Goal: Information Seeking & Learning: Learn about a topic

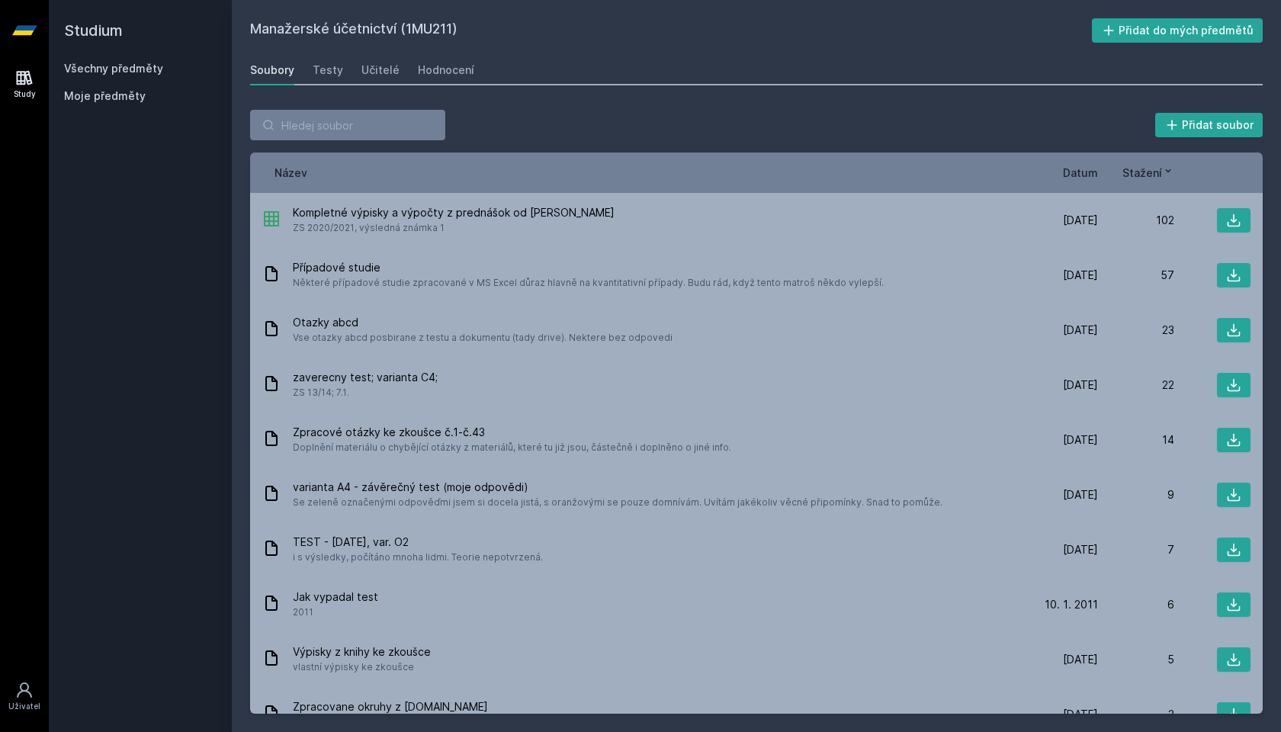
scroll to position [149, 0]
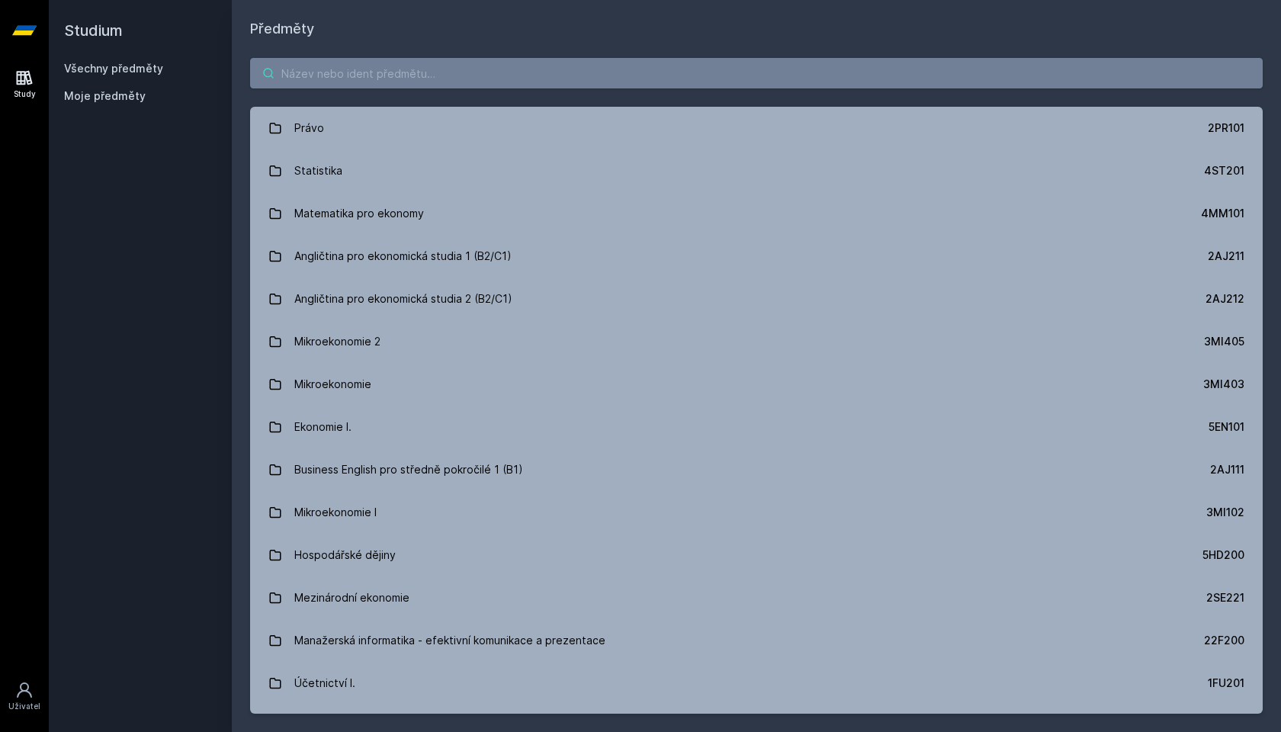
click at [381, 77] on input "search" at bounding box center [756, 73] width 1013 height 30
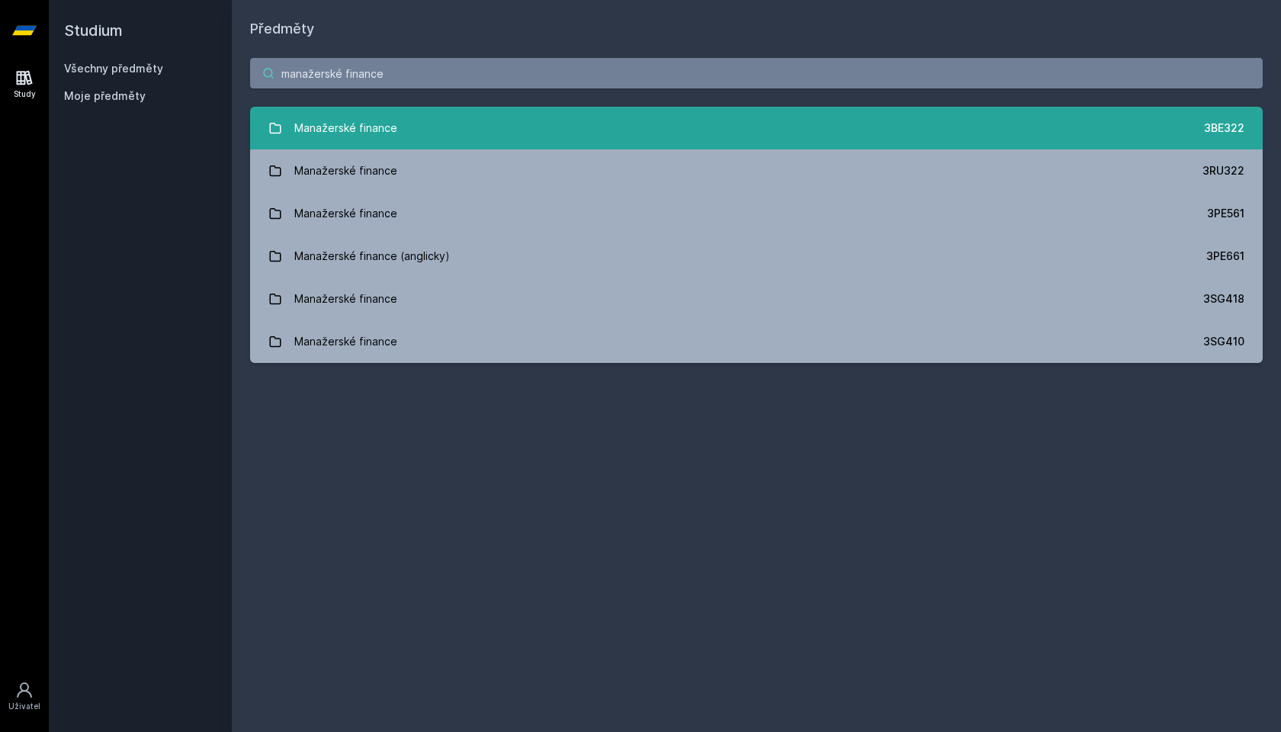
type input "manažerské finance"
click at [483, 127] on link "Manažerské finance 3BE322" at bounding box center [756, 128] width 1013 height 43
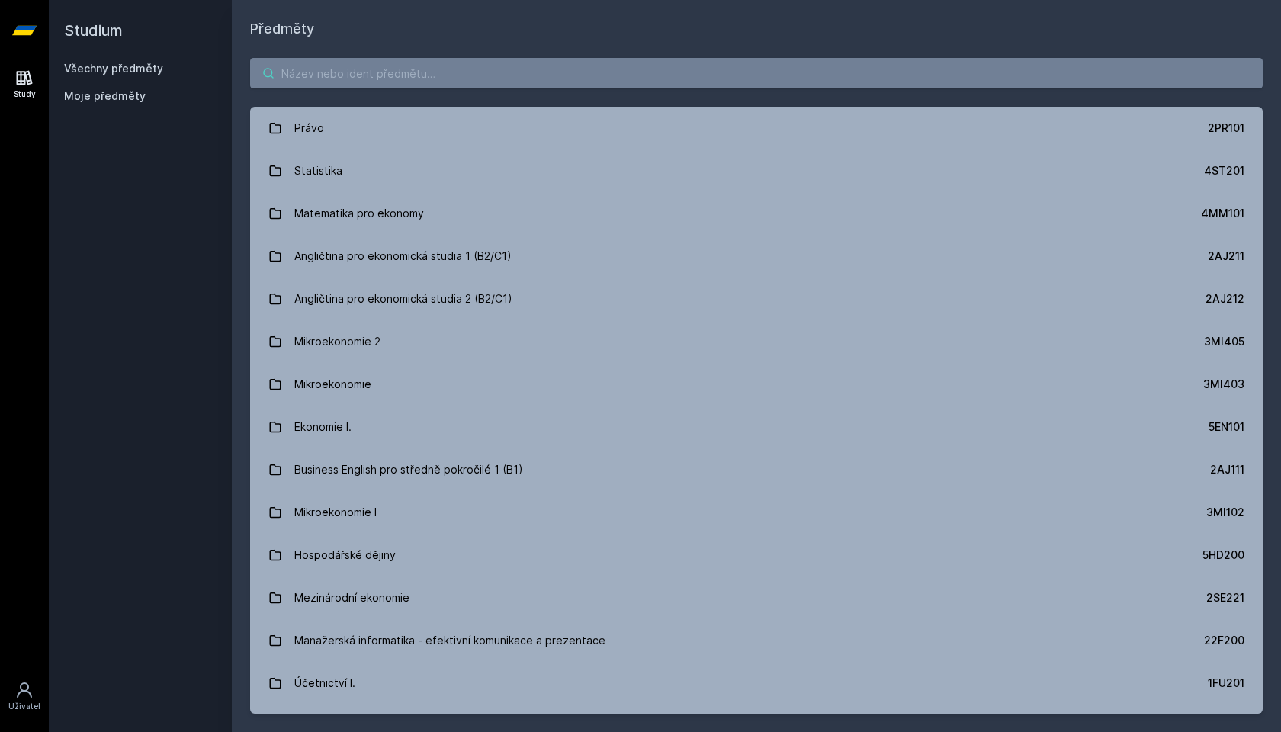
click at [365, 81] on input "search" at bounding box center [756, 73] width 1013 height 30
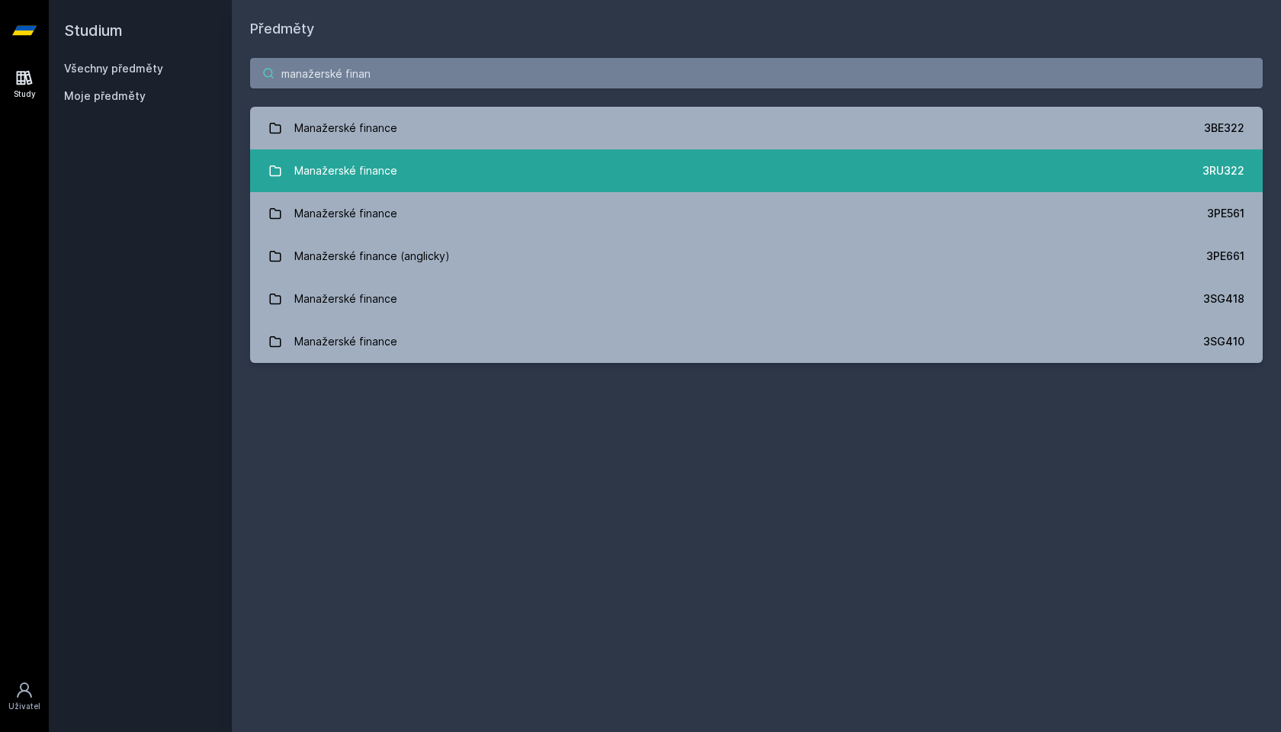
type input "manažerské finan"
click at [551, 158] on link "Manažerské finance 3RU322" at bounding box center [756, 170] width 1013 height 43
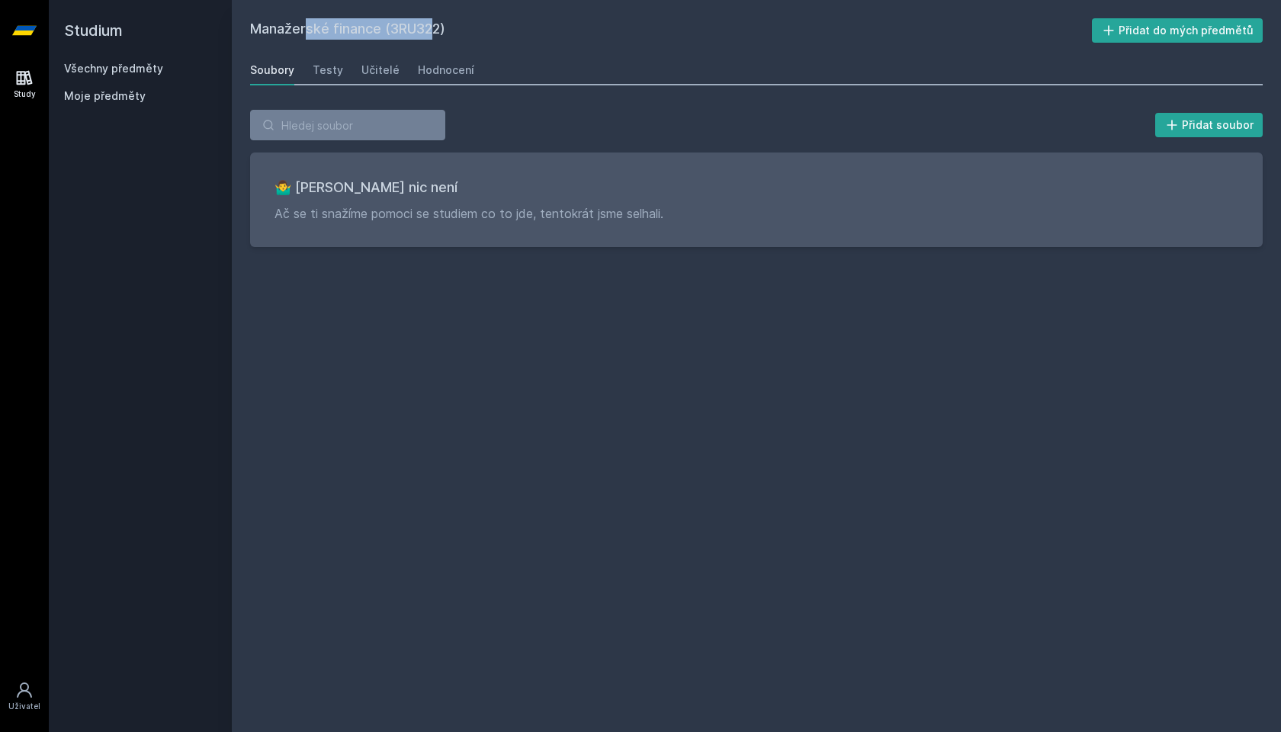
drag, startPoint x: 379, startPoint y: 30, endPoint x: 248, endPoint y: 30, distance: 131.1
click at [248, 30] on div "Manažerské finance (3RU322) Přidat do mých předmětů [GEOGRAPHIC_DATA] Testy Uči…" at bounding box center [756, 366] width 1049 height 732
copy h2 "Manažerské finance"
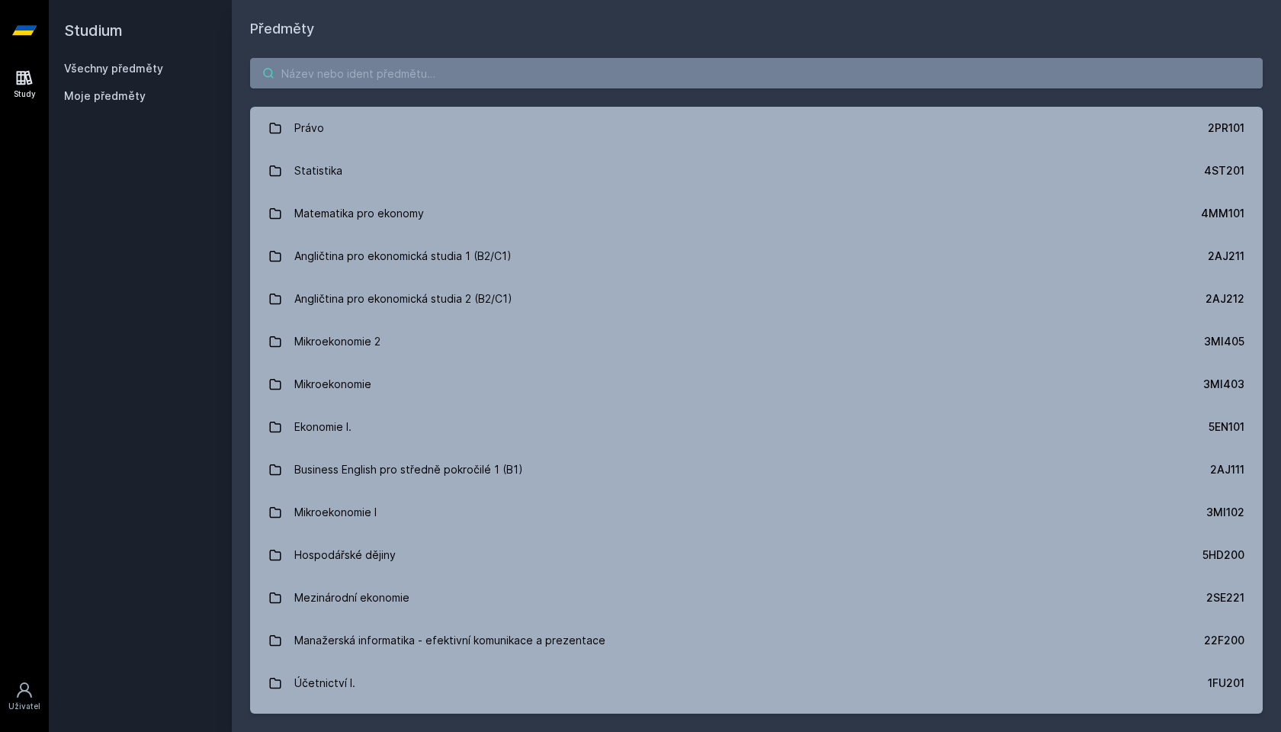
click at [363, 66] on input "search" at bounding box center [756, 73] width 1013 height 30
paste input "Manažerské finance"
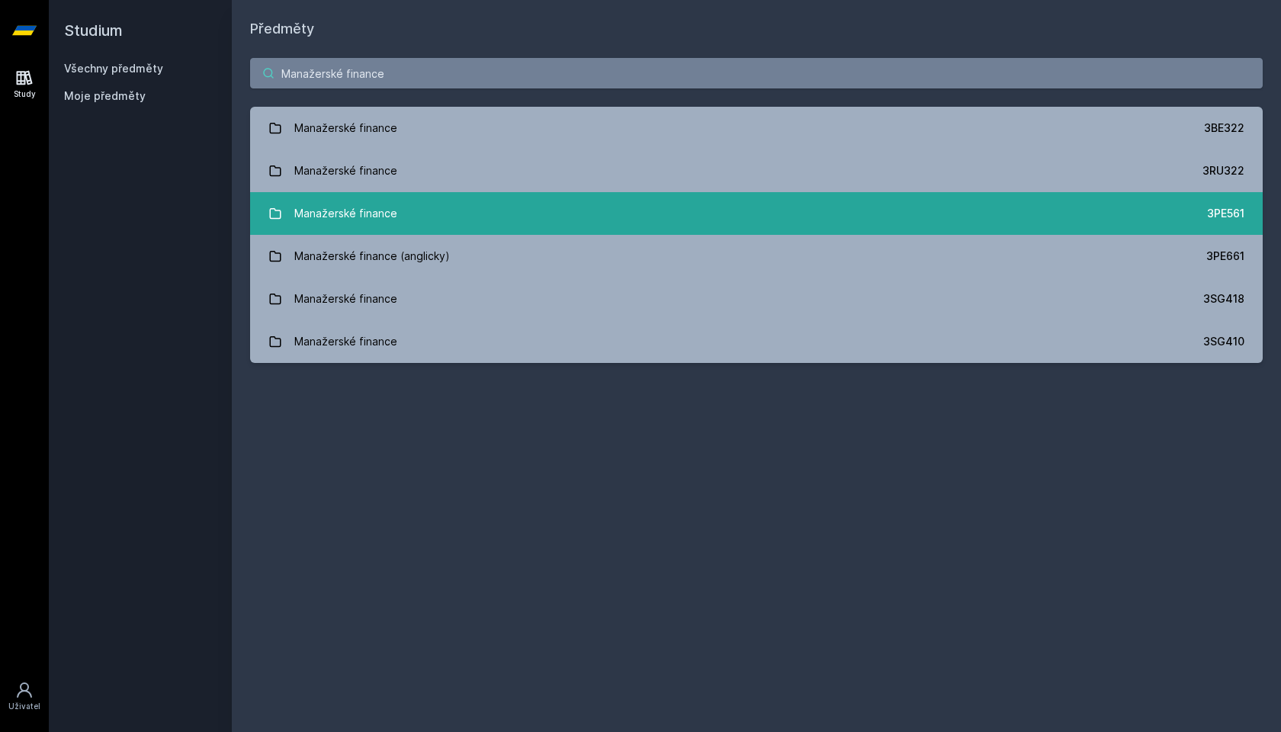
type input "Manažerské finance"
click at [371, 213] on div "Manažerské finance" at bounding box center [345, 213] width 103 height 30
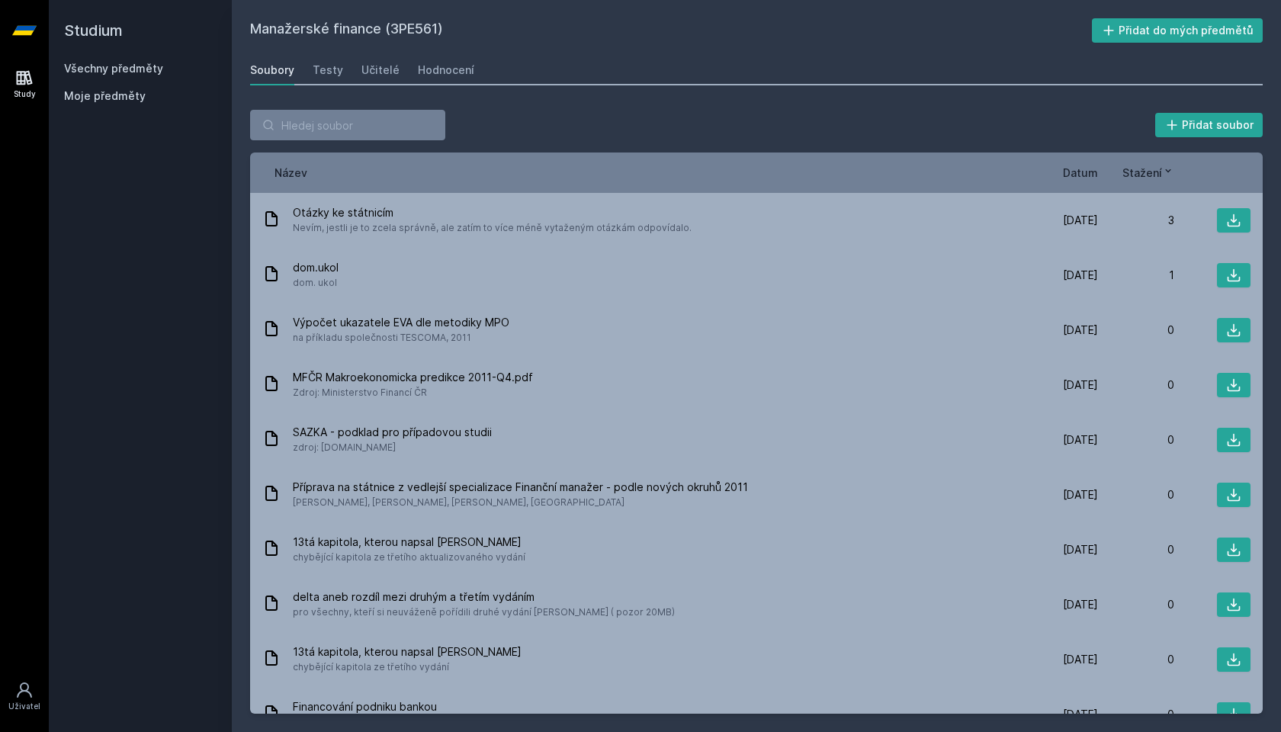
click at [406, 23] on h2 "Manažerské finance (3PE561)" at bounding box center [671, 30] width 842 height 24
copy h2 "3PE561"
